Goal: Task Accomplishment & Management: Manage account settings

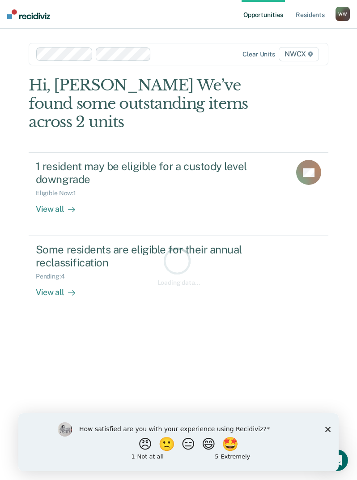
click at [328, 426] on icon "Close survey" at bounding box center [327, 428] width 5 height 5
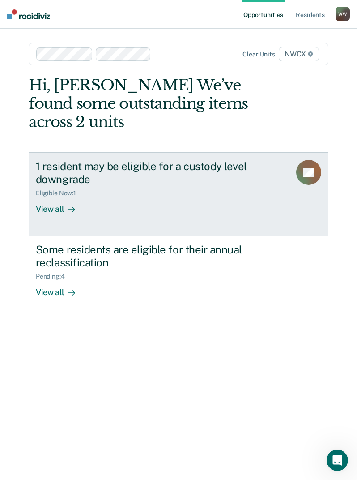
click at [70, 207] on icon at bounding box center [71, 209] width 7 height 7
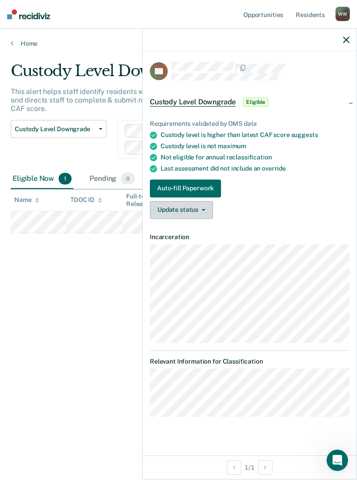
click at [182, 203] on button "Update status" at bounding box center [181, 210] width 63 height 18
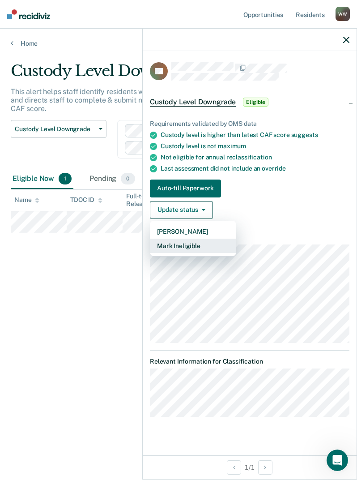
click at [197, 245] on button "Mark Ineligible" at bounding box center [193, 245] width 86 height 14
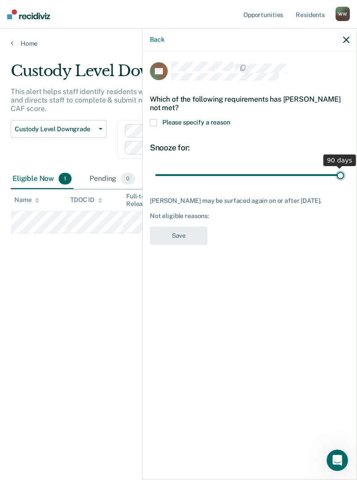
drag, startPoint x: 219, startPoint y: 175, endPoint x: 471, endPoint y: 170, distance: 252.0
type input "90"
click at [344, 170] on input "range" at bounding box center [249, 175] width 189 height 16
click at [156, 120] on span at bounding box center [153, 122] width 7 height 7
click at [230, 119] on input "Please specify a reason" at bounding box center [230, 119] width 0 height 0
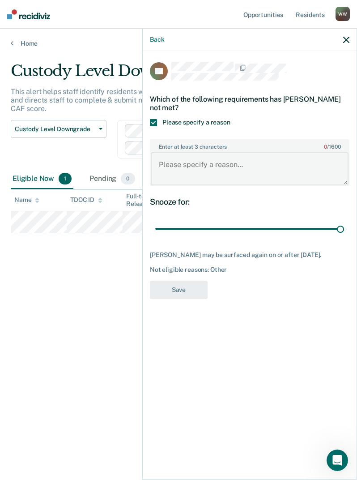
click at [190, 166] on textarea "Enter at least 3 characters 0 / 1600" at bounding box center [250, 168] width 198 height 33
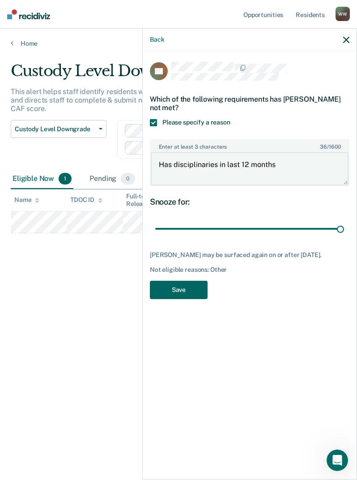
type textarea "Has disciplinaries in last 12 months"
click at [174, 295] on button "Save" at bounding box center [179, 290] width 58 height 18
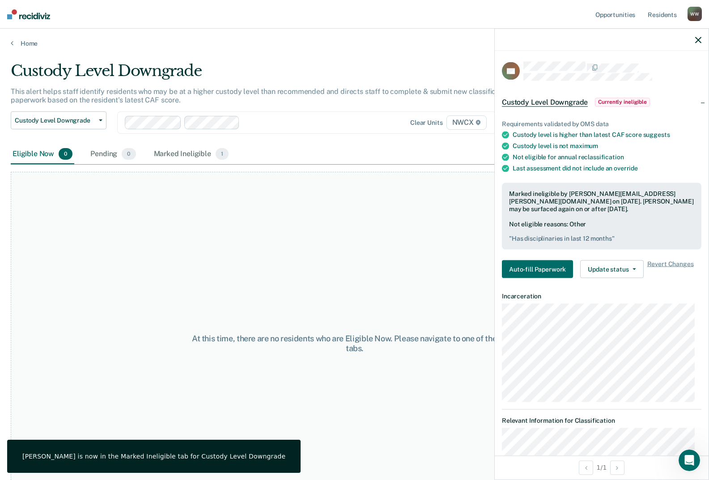
click at [357, 200] on div "At this time, there are no residents who are Eligible Now. Please navigate to o…" at bounding box center [355, 344] width 688 height 344
click at [357, 40] on icon "button" at bounding box center [698, 40] width 6 height 6
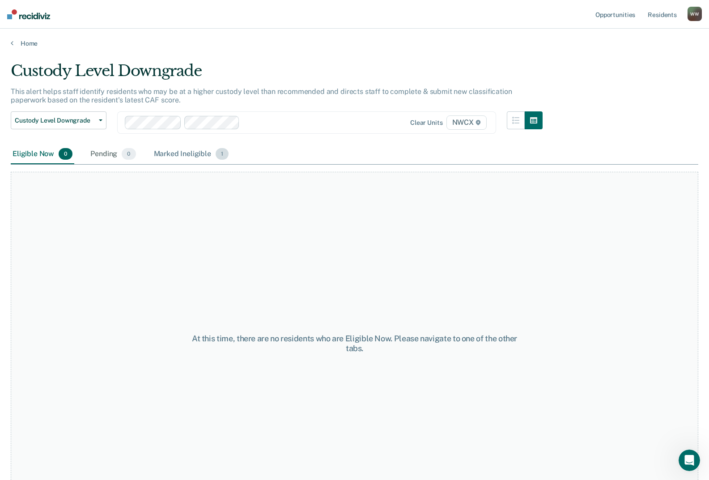
click at [217, 165] on div "At this time, there are no residents who are Eligible Now. Please navigate to o…" at bounding box center [355, 340] width 688 height 351
click at [204, 159] on div "Marked Ineligible 1" at bounding box center [191, 155] width 79 height 20
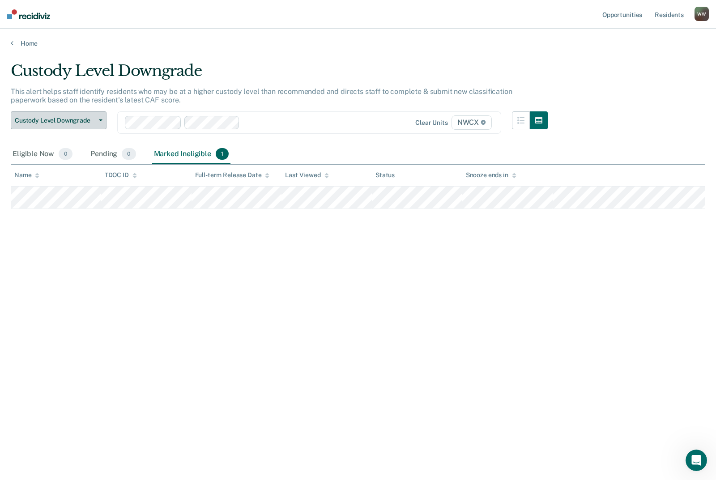
click at [71, 122] on span "Custody Level Downgrade" at bounding box center [55, 121] width 81 height 8
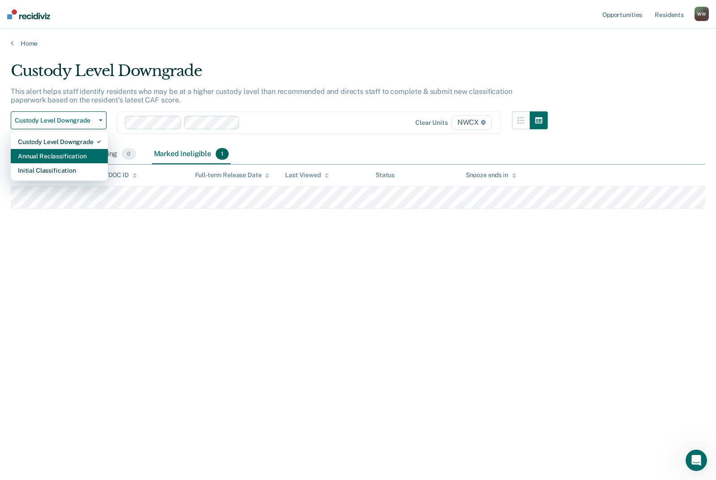
click at [61, 158] on div "Annual Reclassification" at bounding box center [59, 156] width 83 height 14
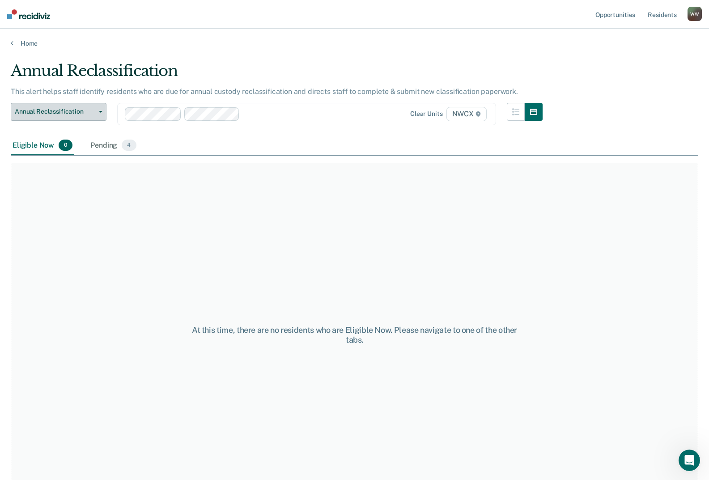
click at [65, 109] on span "Annual Reclassification" at bounding box center [55, 112] width 81 height 8
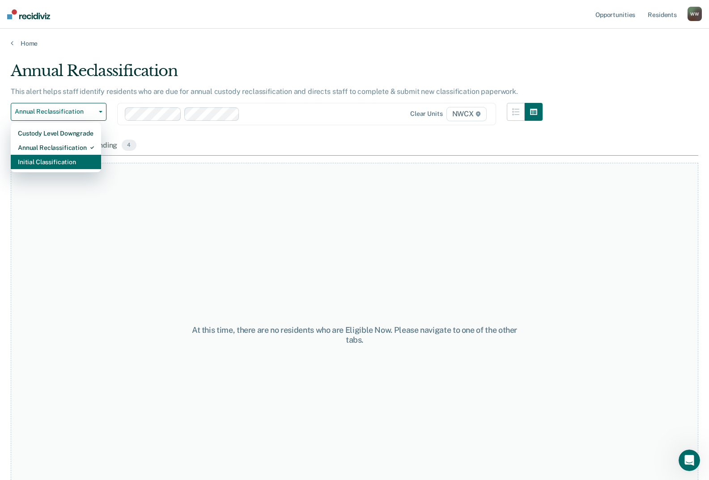
click at [66, 162] on div "Initial Classification" at bounding box center [56, 162] width 76 height 14
